Goal: Task Accomplishment & Management: Manage account settings

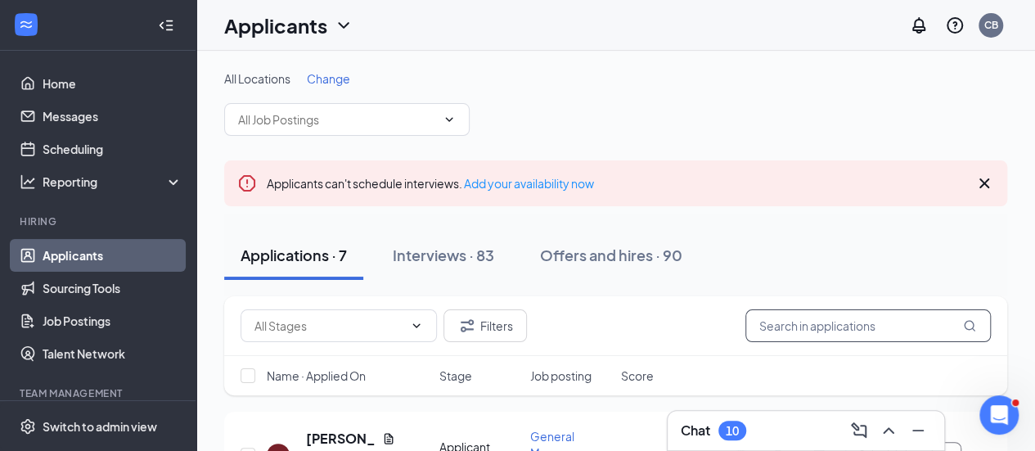
click at [785, 326] on input "text" at bounding box center [867, 325] width 245 height 33
type input "[PERSON_NAME]"
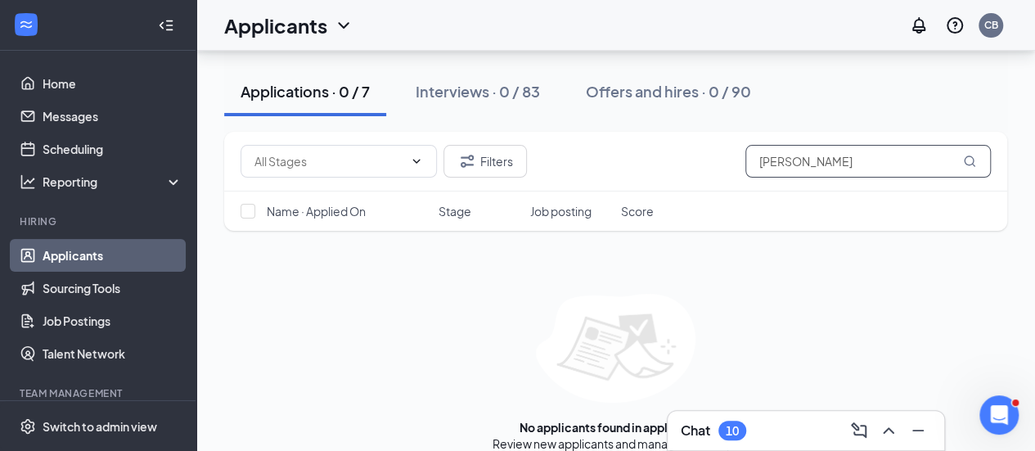
scroll to position [220, 0]
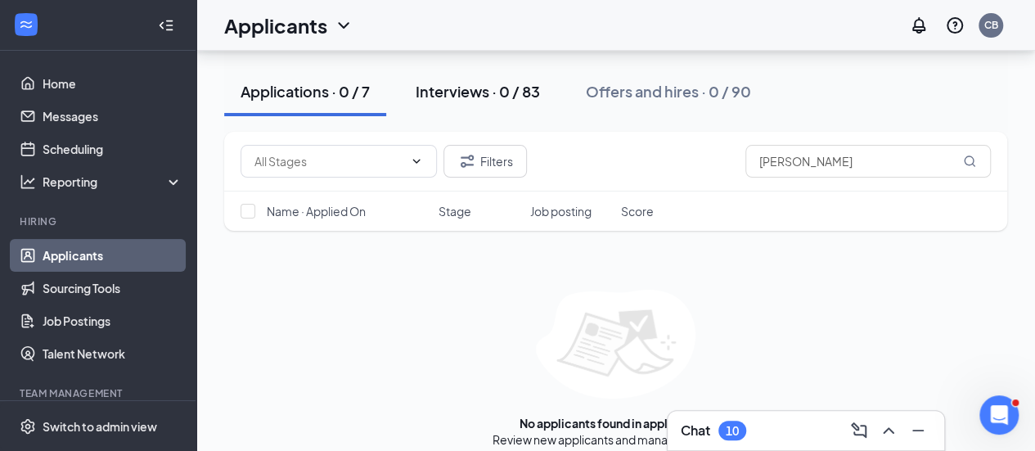
click at [492, 98] on div "Interviews · 0 / 83" at bounding box center [478, 91] width 124 height 20
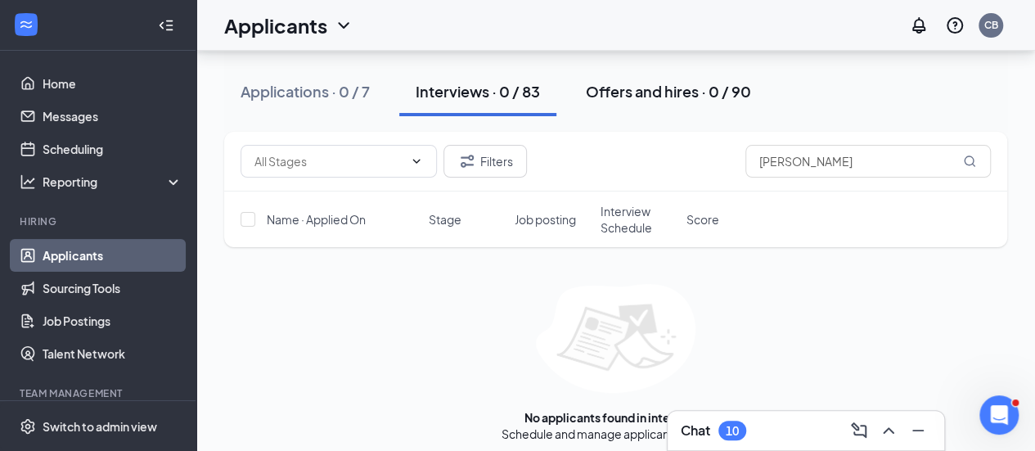
scroll to position [250, 0]
click at [671, 76] on button "Offers and hires · 0 / 90" at bounding box center [668, 91] width 198 height 49
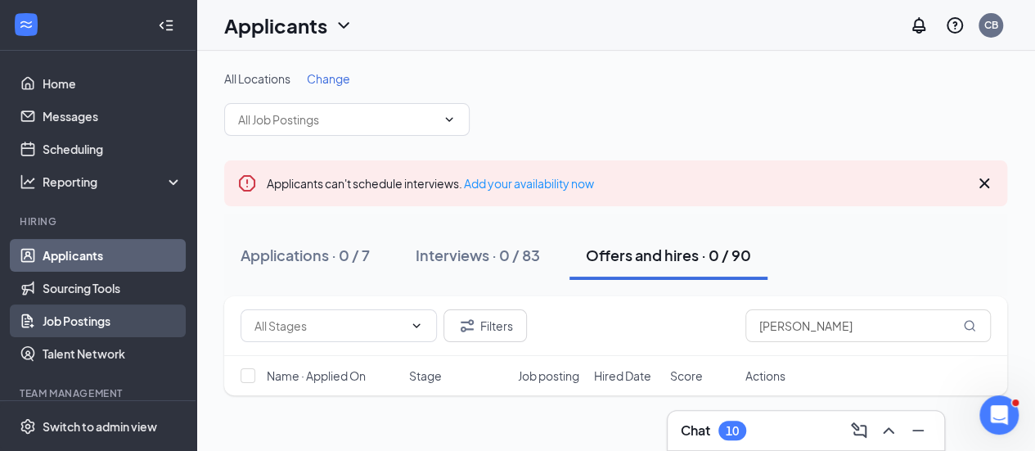
click at [68, 326] on link "Job Postings" at bounding box center [113, 320] width 140 height 33
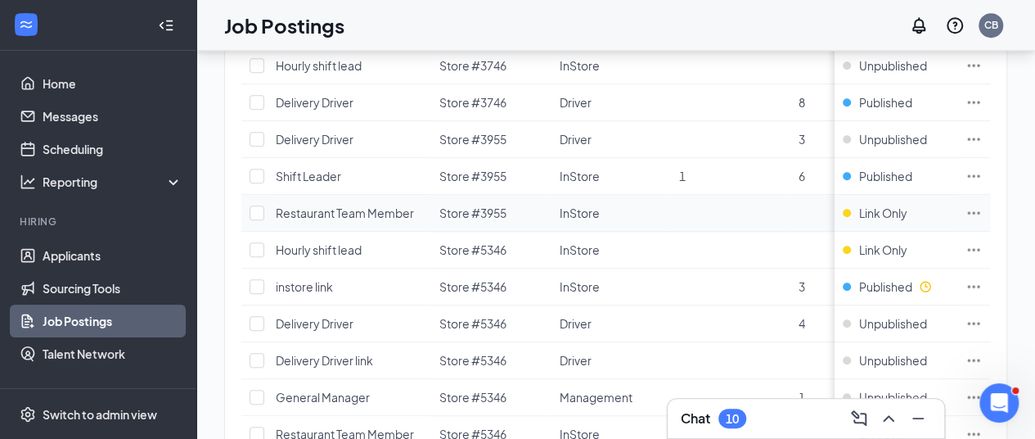
scroll to position [702, 0]
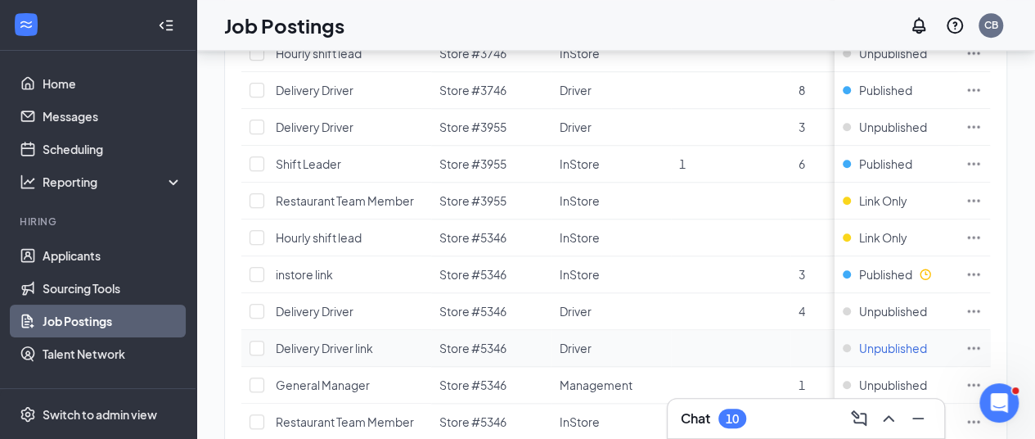
click at [923, 340] on span "Unpublished" at bounding box center [893, 348] width 68 height 16
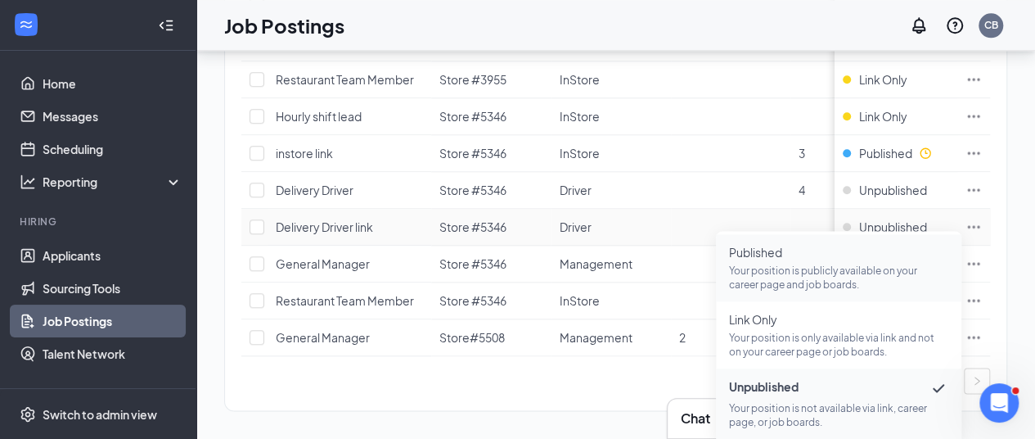
scroll to position [834, 0]
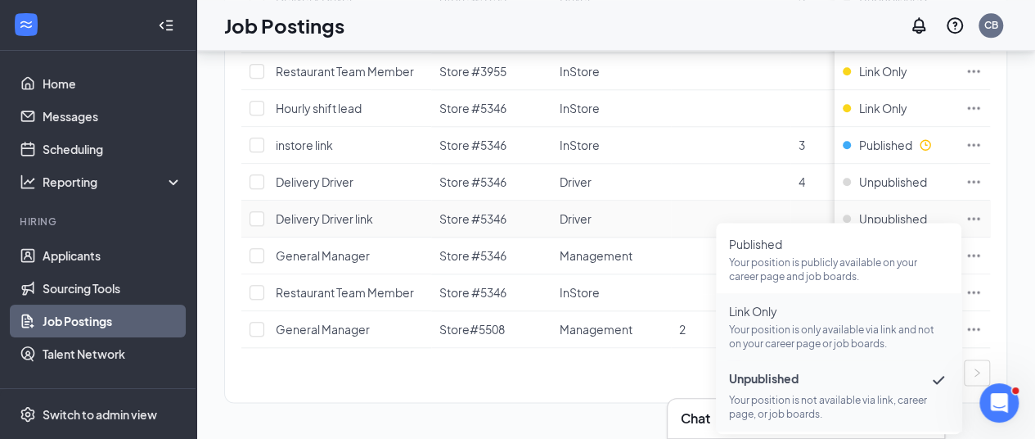
click at [743, 308] on span "Link Only" at bounding box center [838, 311] width 219 height 16
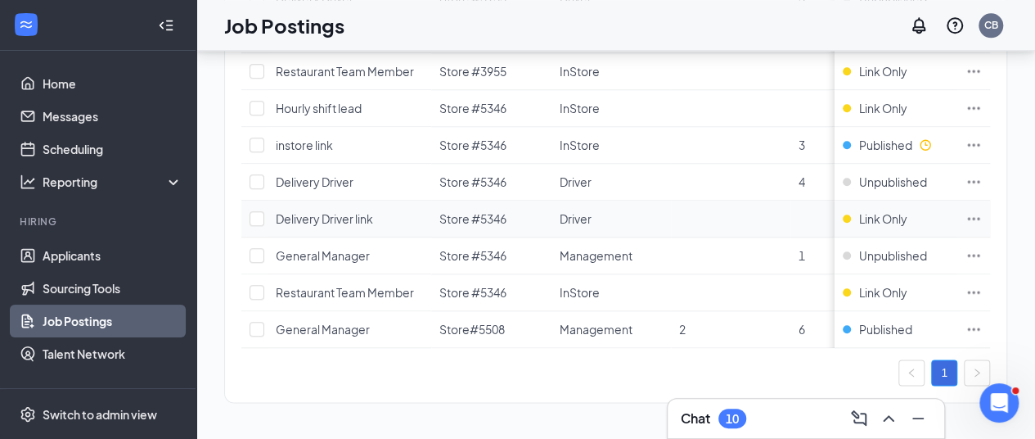
click at [982, 210] on icon "Ellipses" at bounding box center [973, 218] width 16 height 16
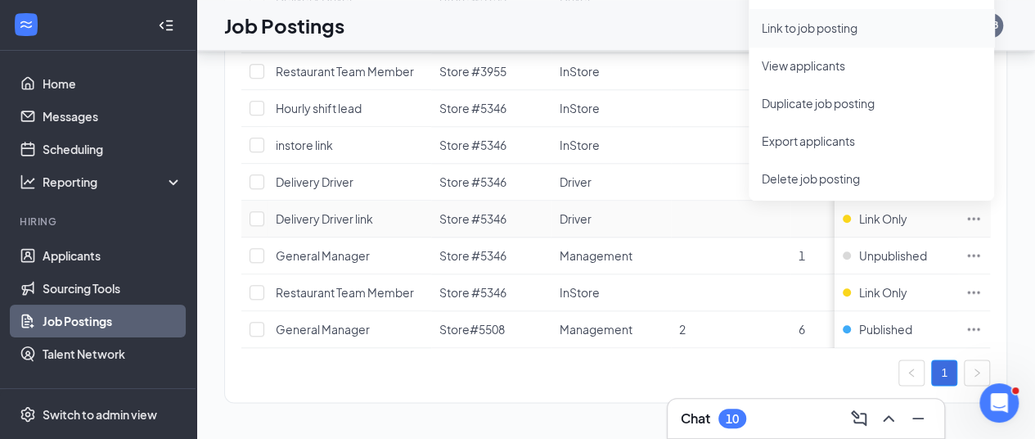
click at [806, 23] on span "Link to job posting" at bounding box center [810, 27] width 96 height 15
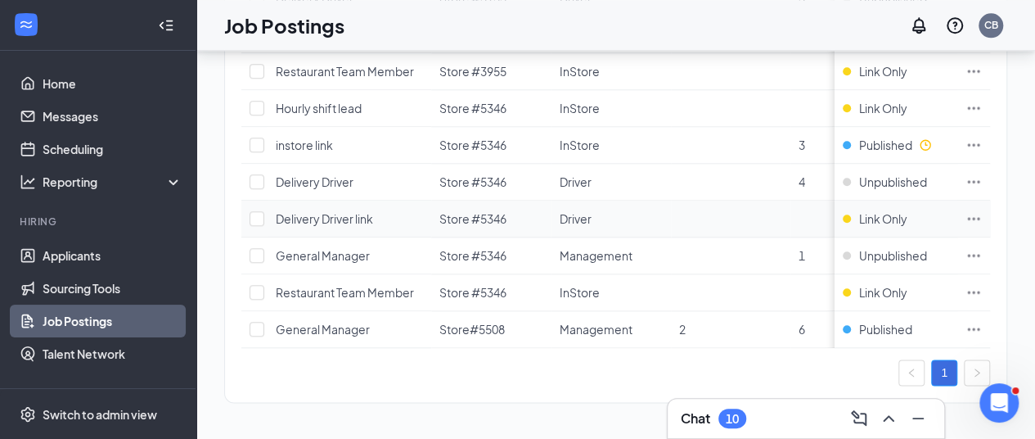
click at [982, 210] on icon "Ellipses" at bounding box center [973, 218] width 16 height 16
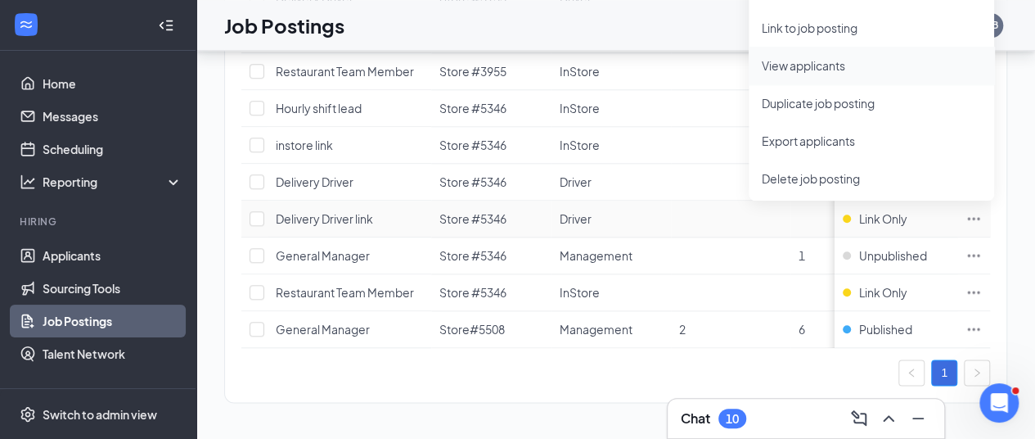
click at [809, 59] on span "View applicants" at bounding box center [803, 65] width 83 height 15
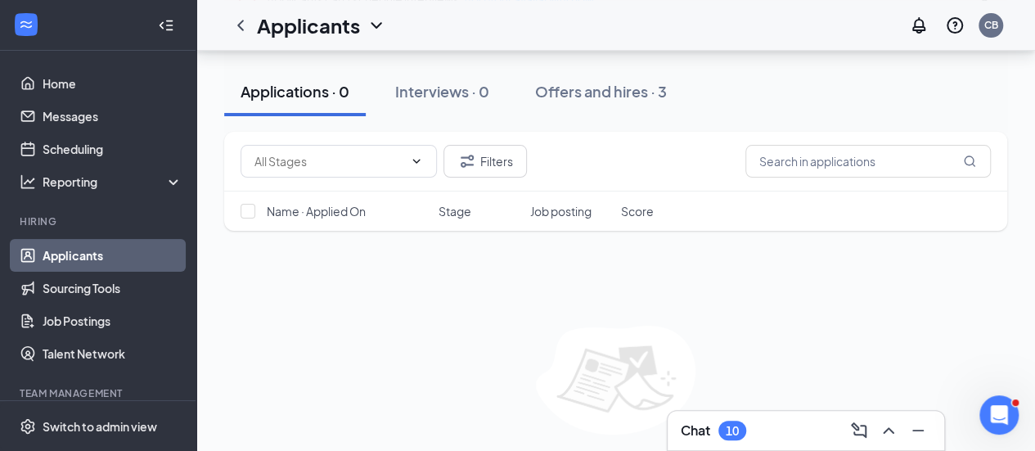
scroll to position [201, 0]
click at [601, 96] on div "Offers and hires · 3" at bounding box center [601, 91] width 132 height 20
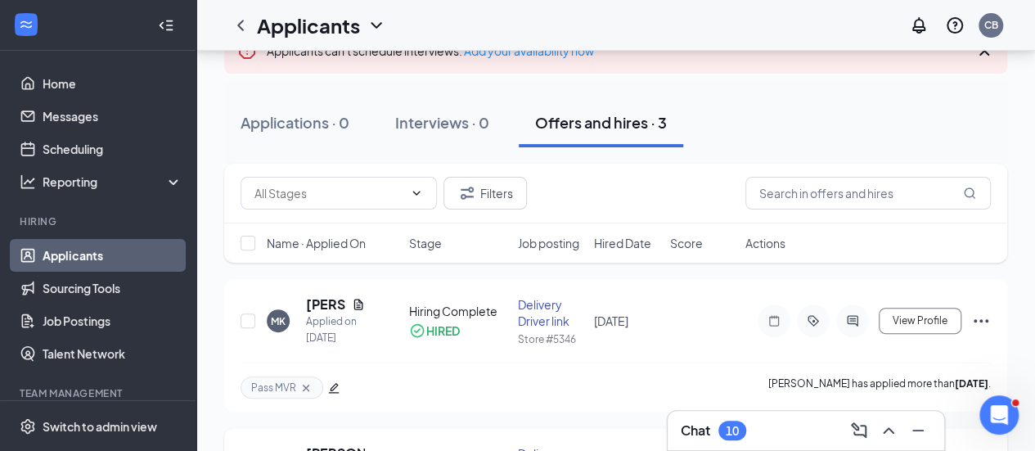
scroll to position [97, 0]
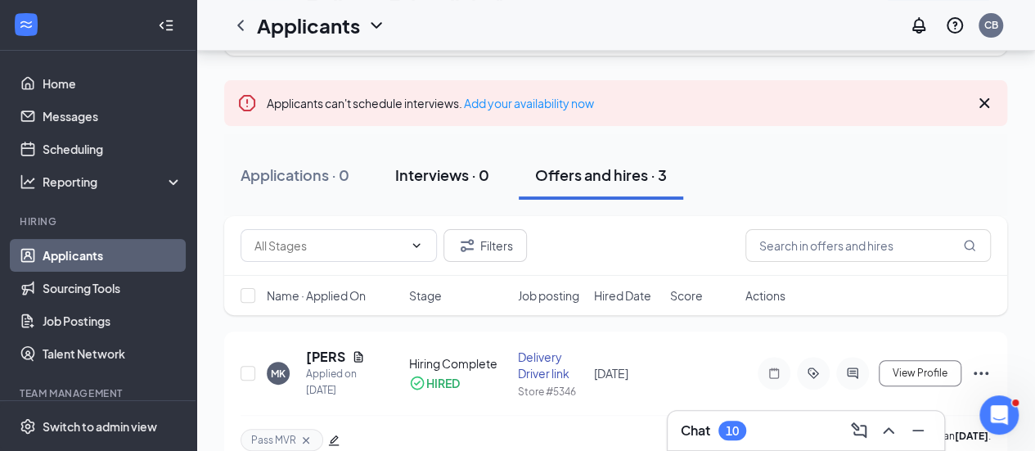
click at [412, 180] on div "Interviews · 0" at bounding box center [442, 174] width 94 height 20
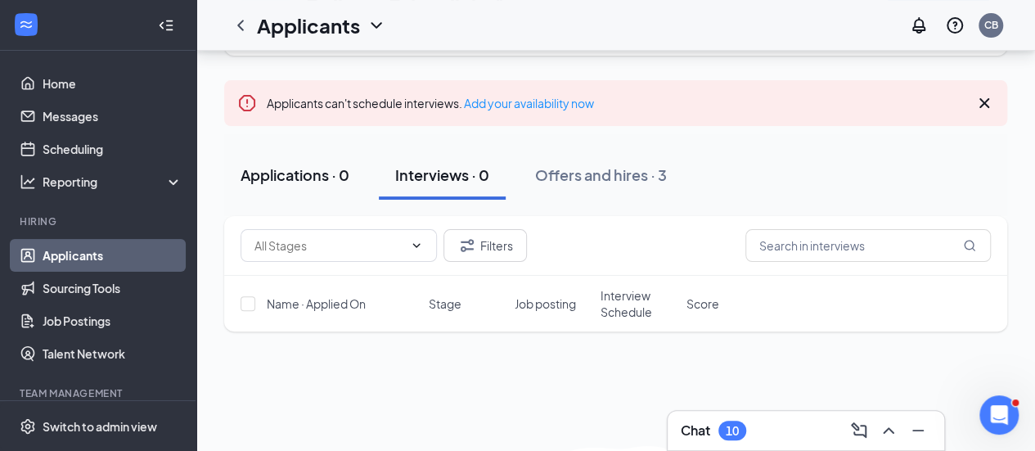
click at [286, 187] on button "Applications · 0" at bounding box center [295, 175] width 142 height 49
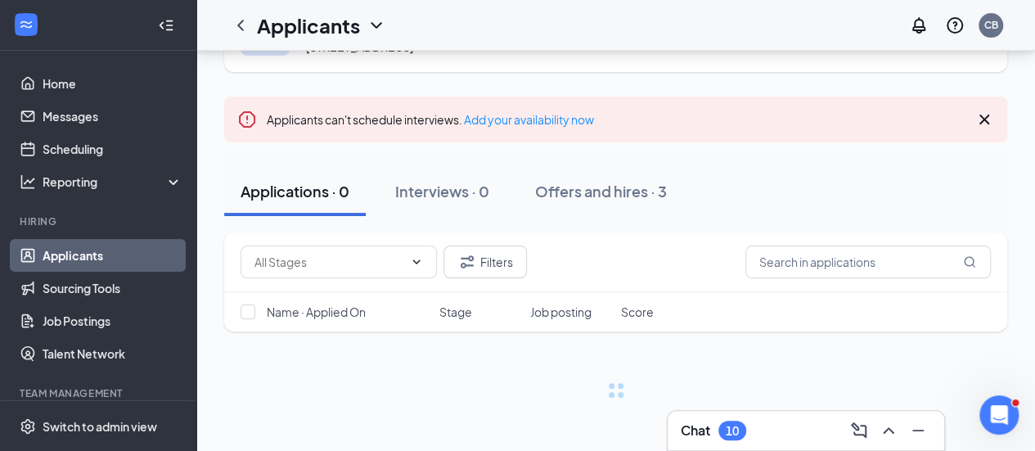
scroll to position [97, 0]
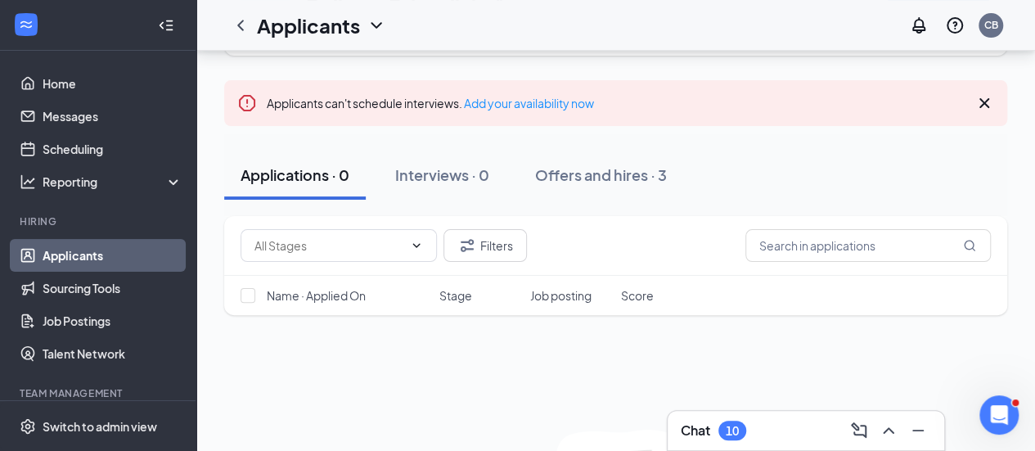
click at [113, 263] on link "Applicants" at bounding box center [113, 255] width 140 height 33
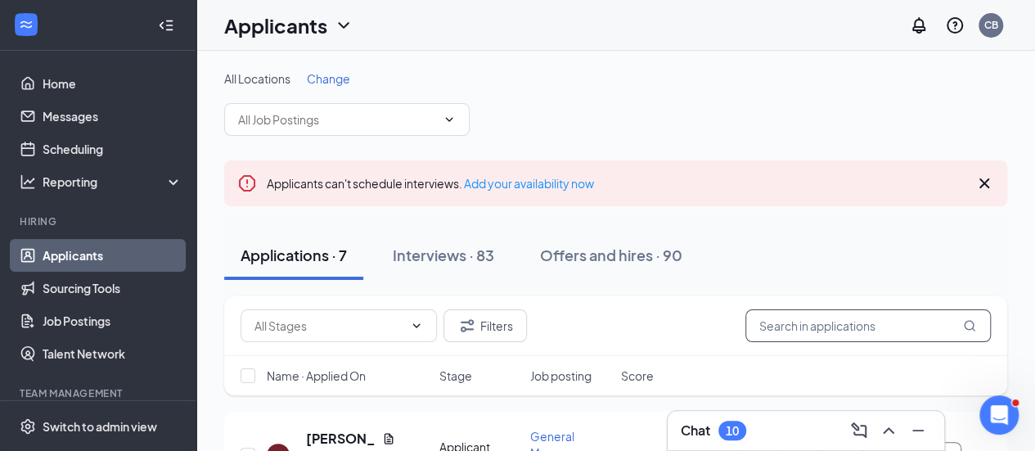
click at [761, 323] on input "text" at bounding box center [867, 325] width 245 height 33
click at [504, 249] on button "Interviews · 83" at bounding box center [443, 255] width 134 height 49
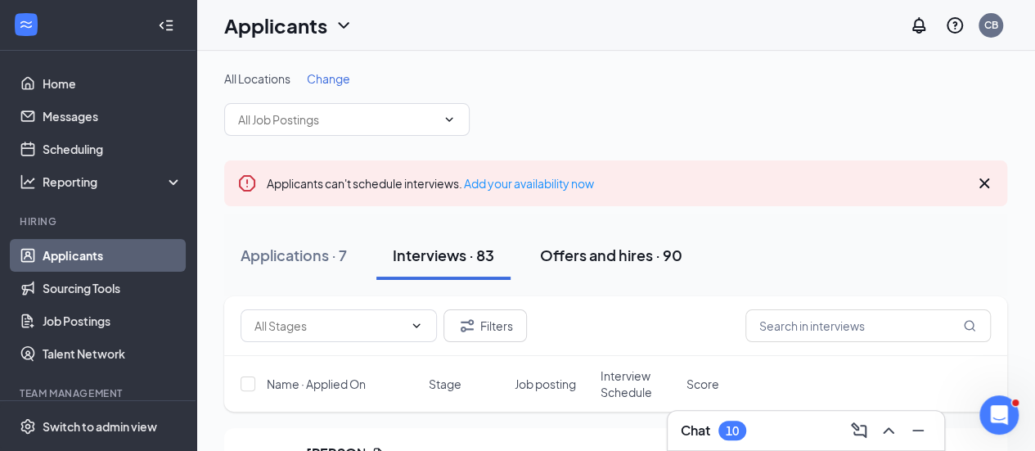
click at [593, 249] on div "Offers and hires · 90" at bounding box center [611, 255] width 142 height 20
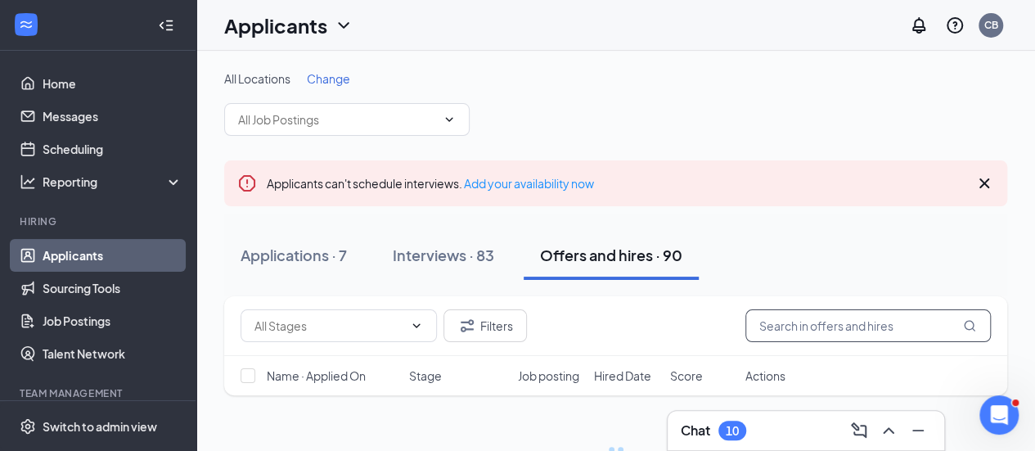
click at [771, 310] on input "text" at bounding box center [867, 325] width 245 height 33
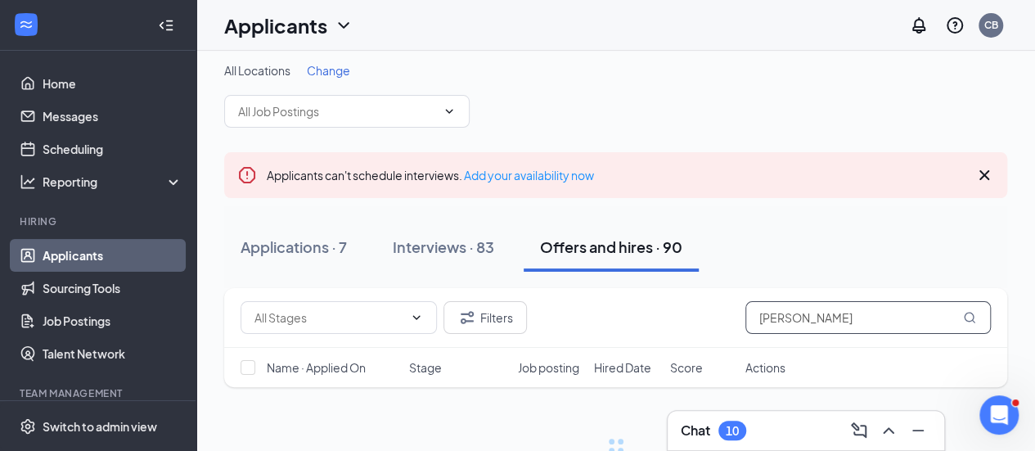
scroll to position [63, 0]
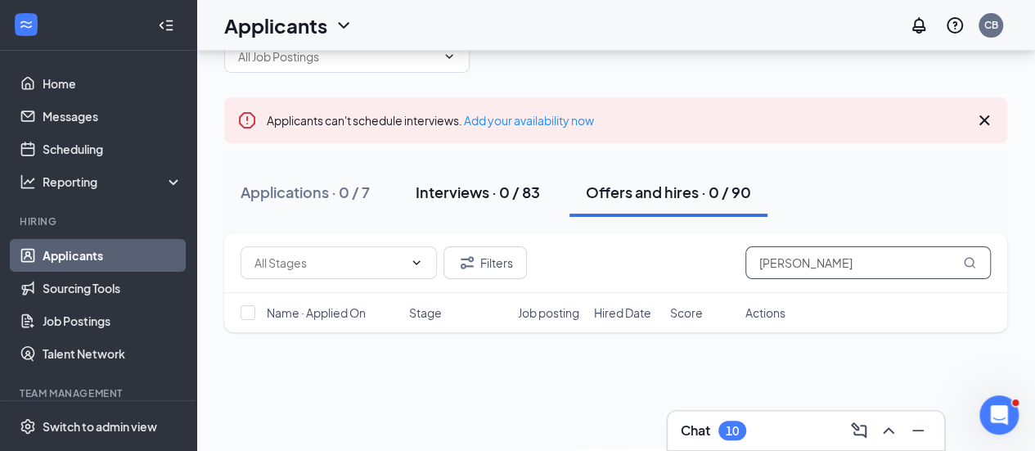
type input "[PERSON_NAME]"
click at [457, 189] on div "Interviews · 0 / 83" at bounding box center [478, 192] width 124 height 20
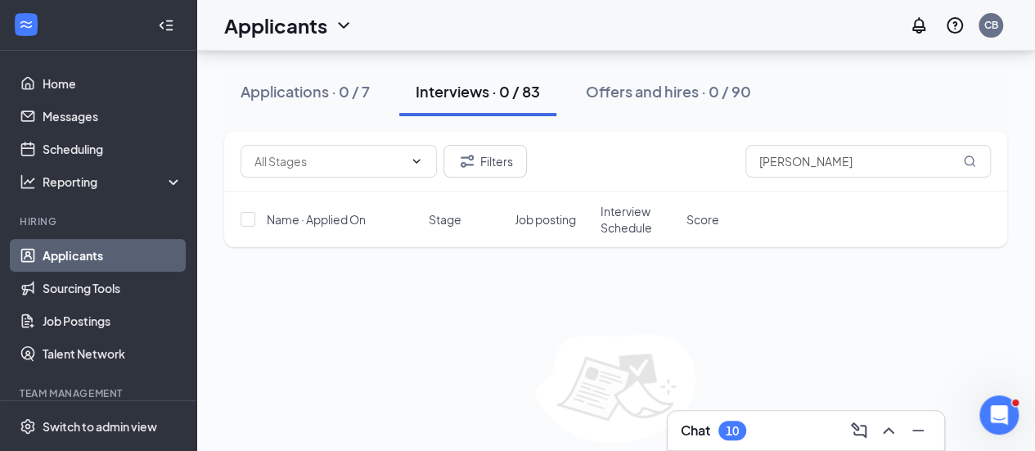
scroll to position [252, 0]
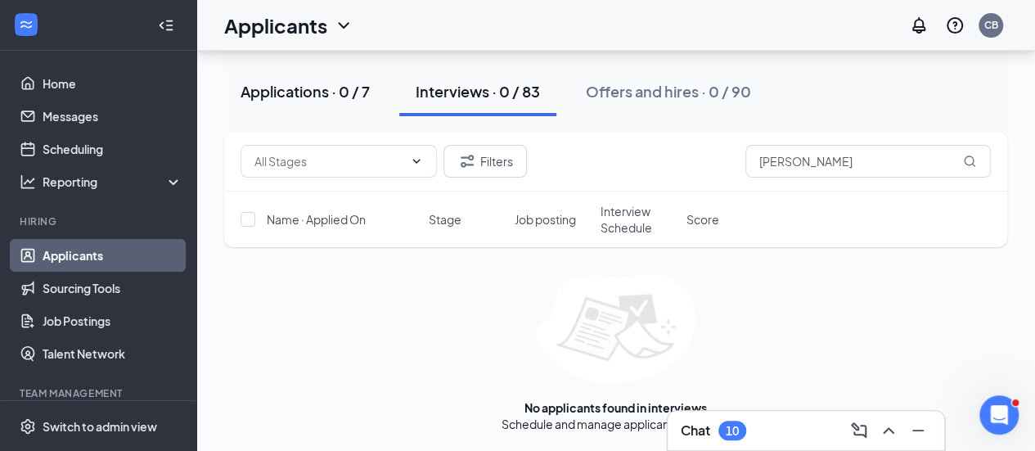
click at [293, 97] on div "Applications · 0 / 7" at bounding box center [305, 91] width 129 height 20
